Goal: Task Accomplishment & Management: Complete application form

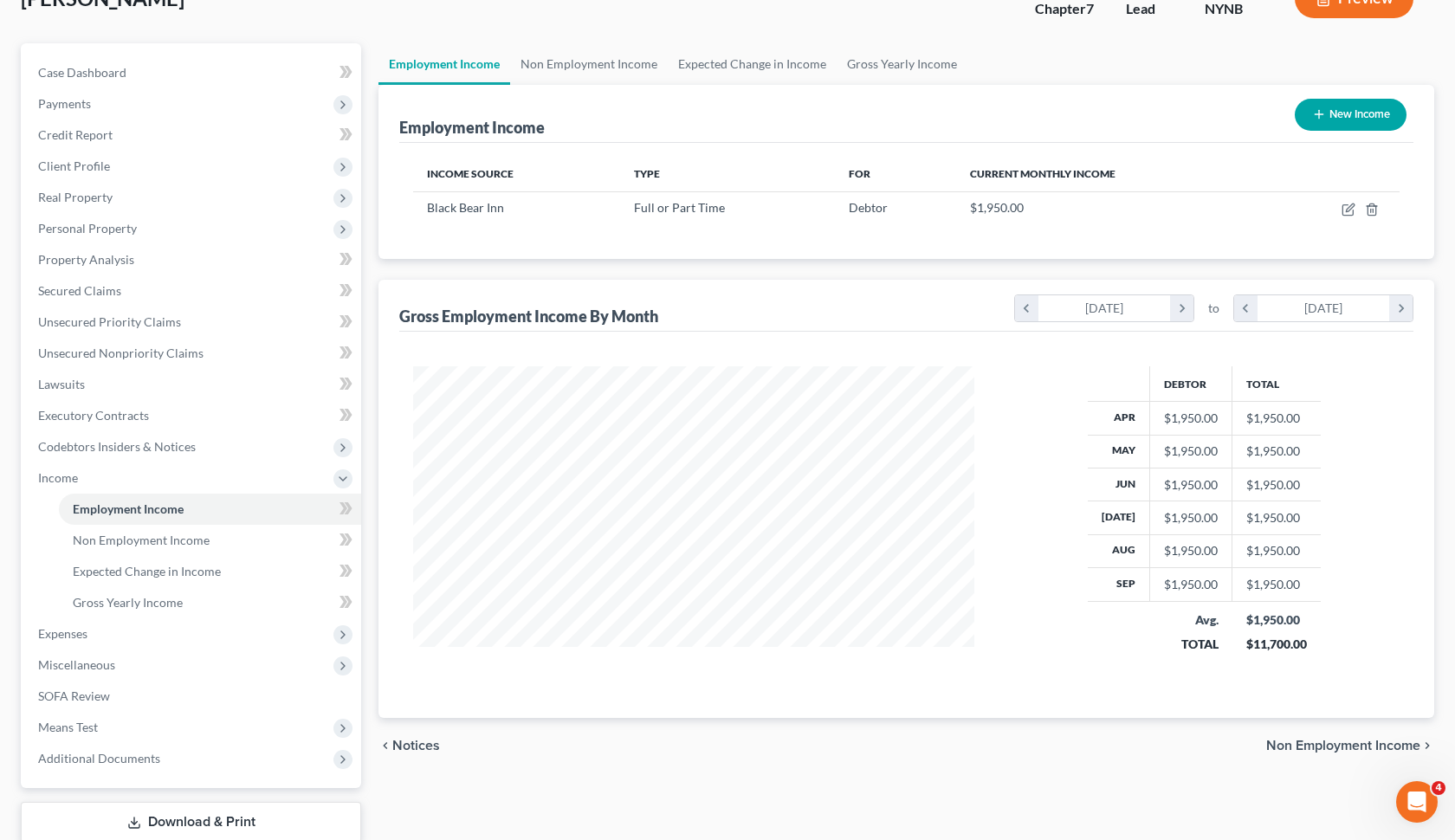
scroll to position [309, 596]
click at [180, 218] on span "Personal Property" at bounding box center [192, 229] width 337 height 31
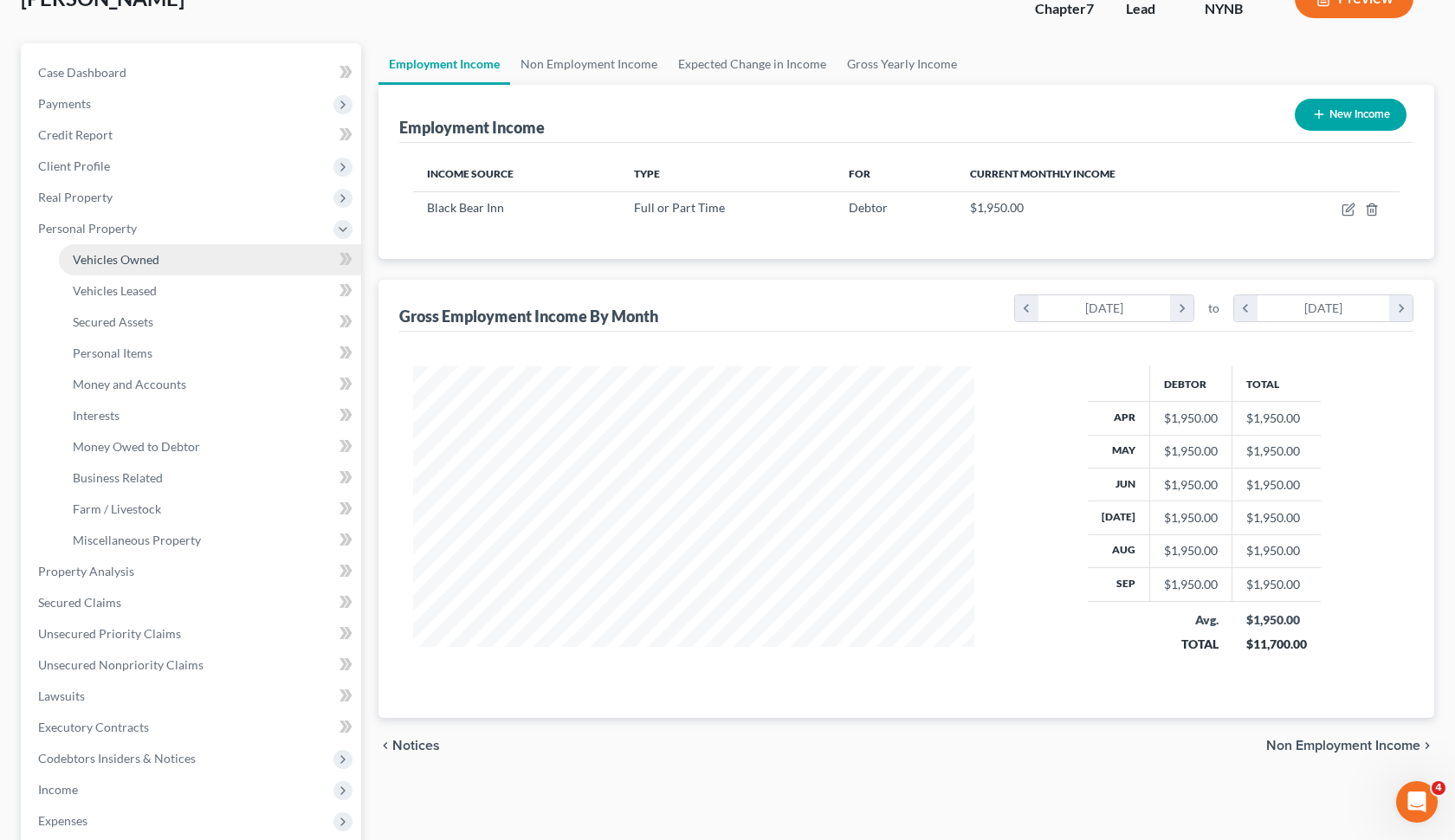
click at [176, 248] on link "Vehicles Owned" at bounding box center [210, 259] width 302 height 31
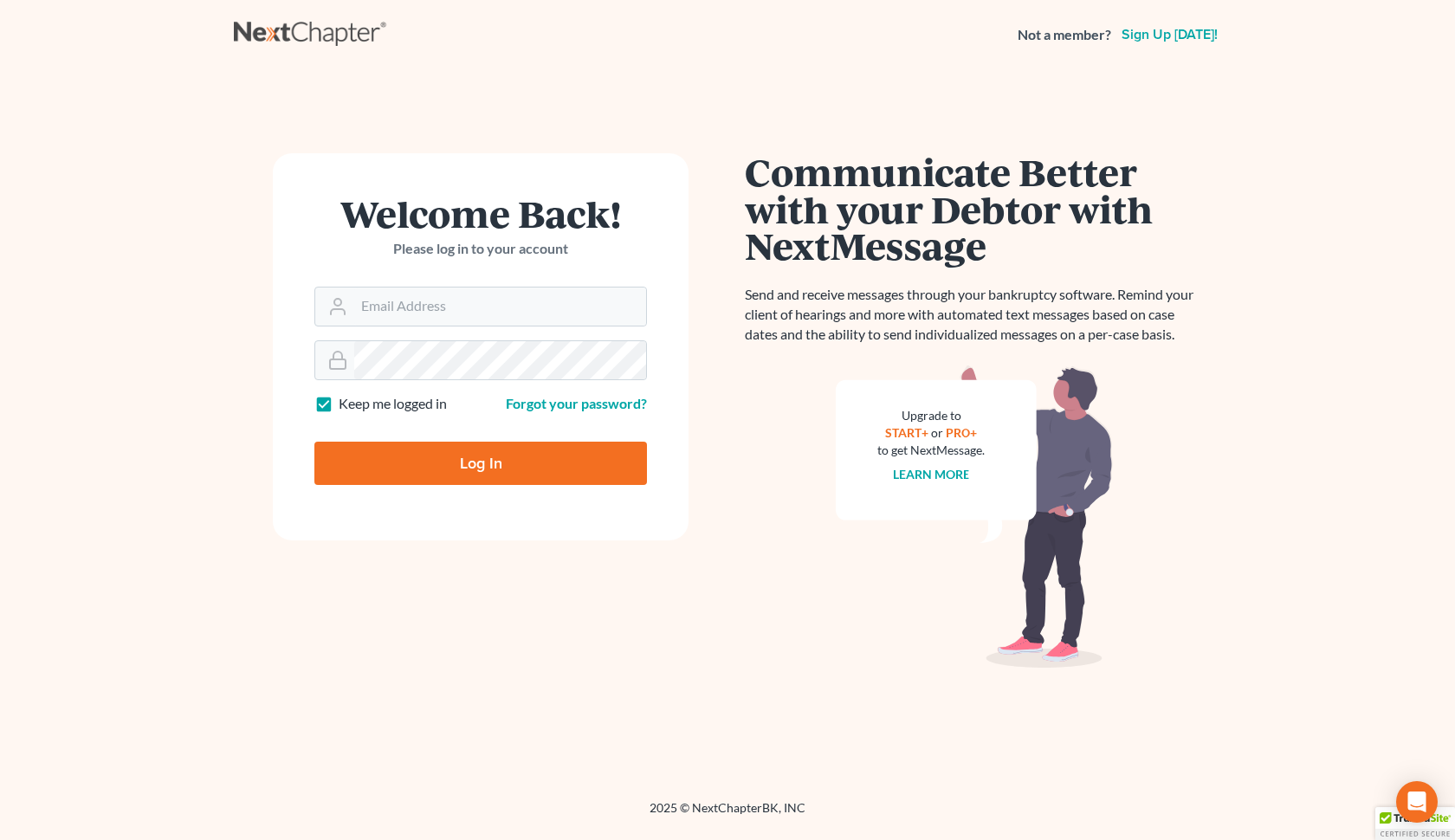
click at [524, 471] on input "Log In" at bounding box center [481, 462] width 333 height 43
type input "Thinking..."
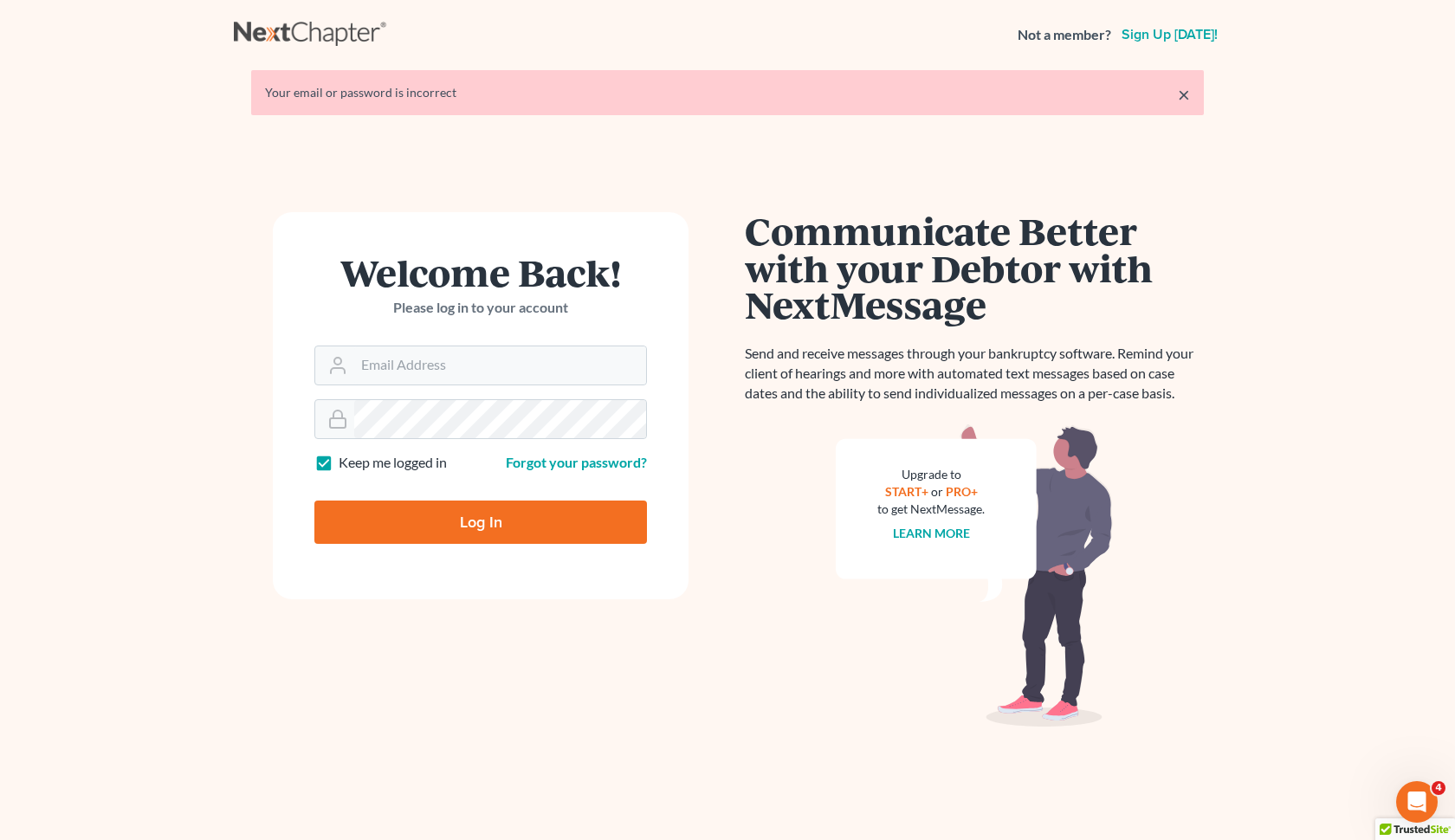
click at [494, 482] on form "Welcome Back! Please log in to your account Email Address Password Keep me logg…" at bounding box center [481, 406] width 415 height 387
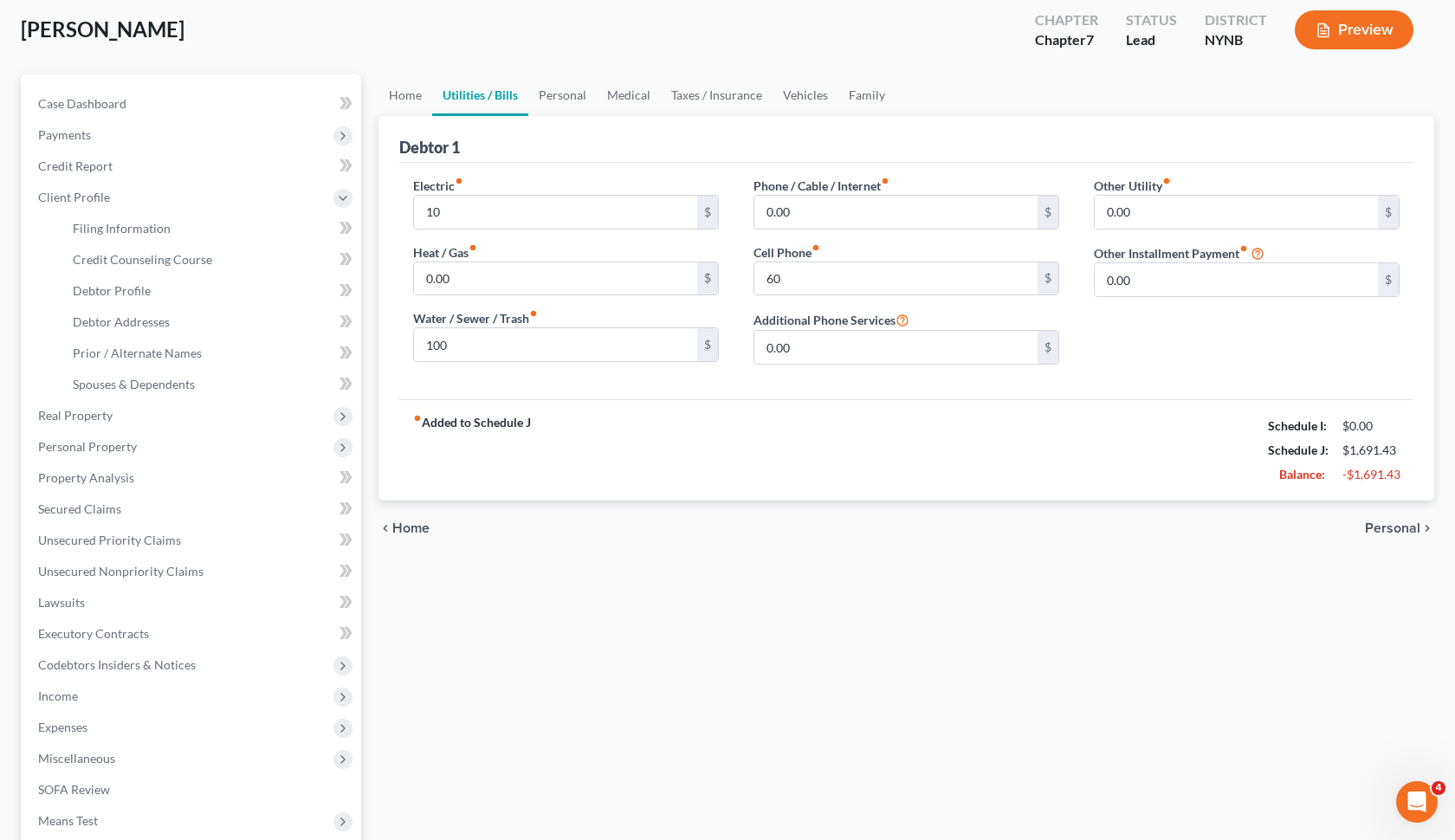
click at [85, 1] on div "Laport, Rachel Upgraded Chapter Chapter 7 Status Lead District NYNB Preview" at bounding box center [728, 37] width 1414 height 75
click at [133, 422] on span "Real Property" at bounding box center [192, 415] width 337 height 31
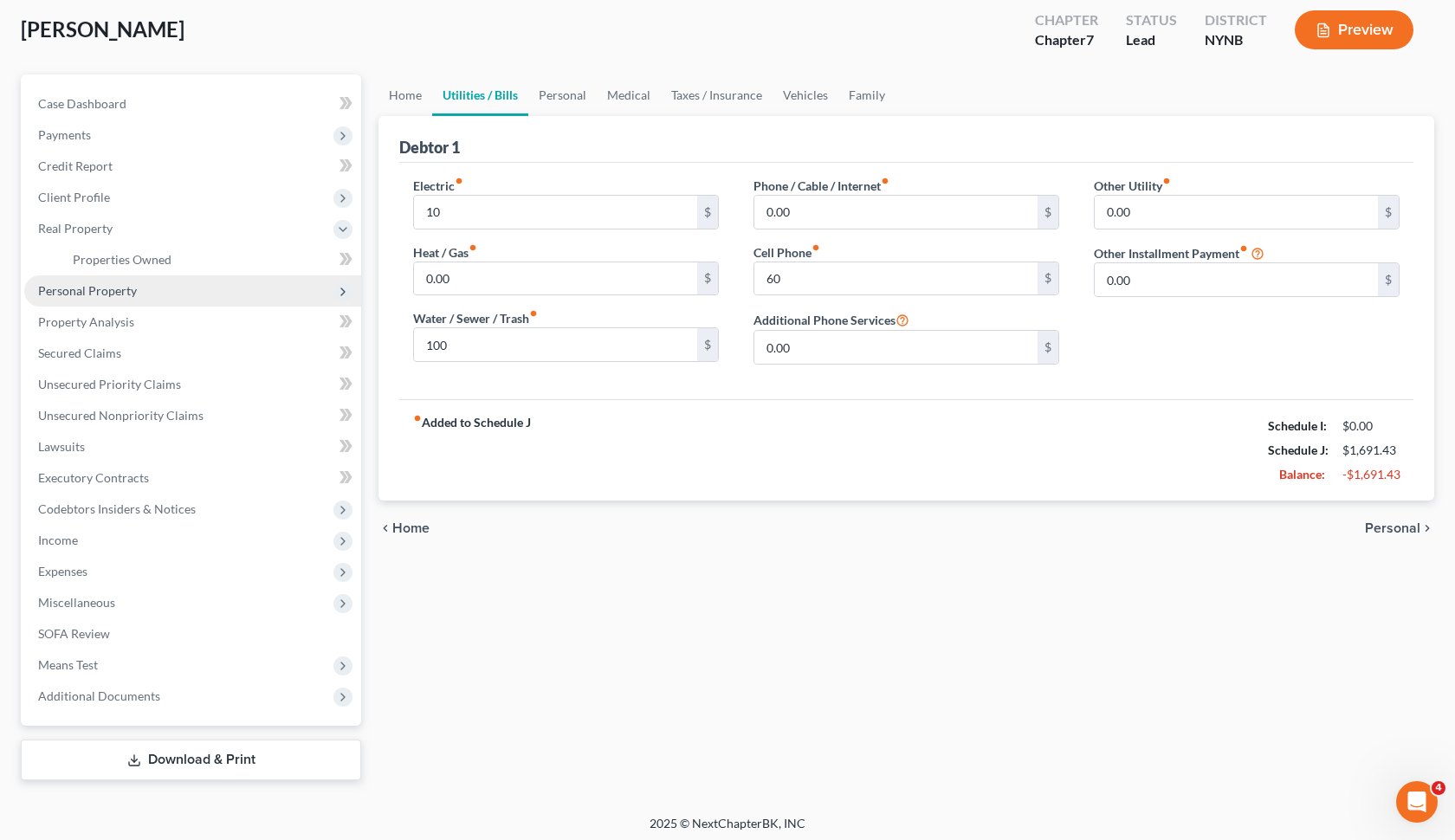
click at [214, 304] on span "Personal Property" at bounding box center [192, 290] width 337 height 31
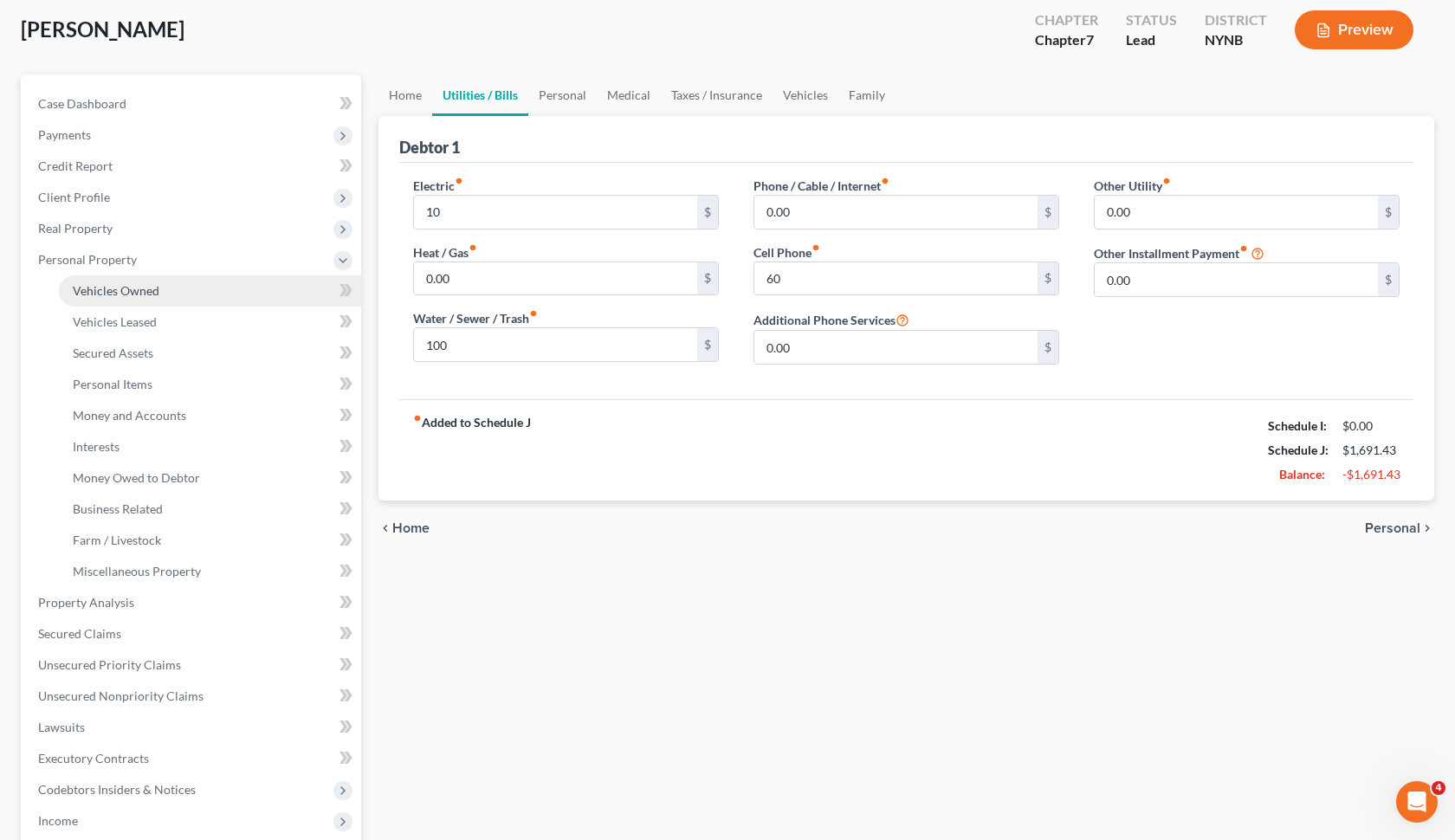
click at [205, 300] on link "Vehicles Owned" at bounding box center [210, 290] width 302 height 31
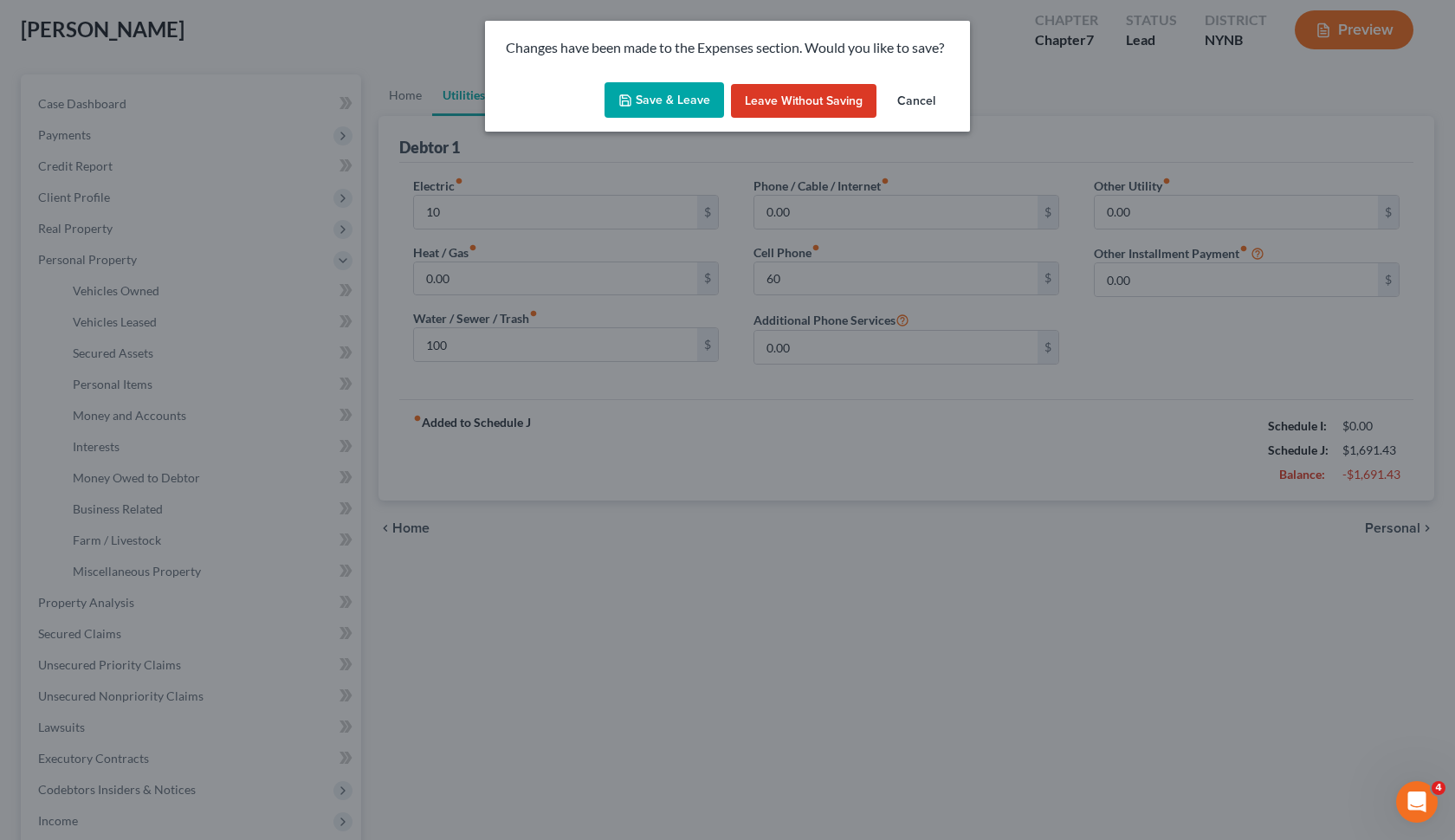
click at [927, 107] on button "Cancel" at bounding box center [916, 101] width 65 height 35
